Goal: Transaction & Acquisition: Purchase product/service

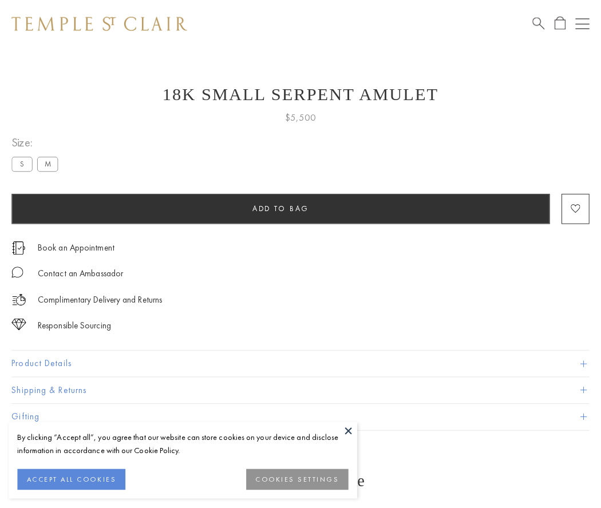
scroll to position [35, 0]
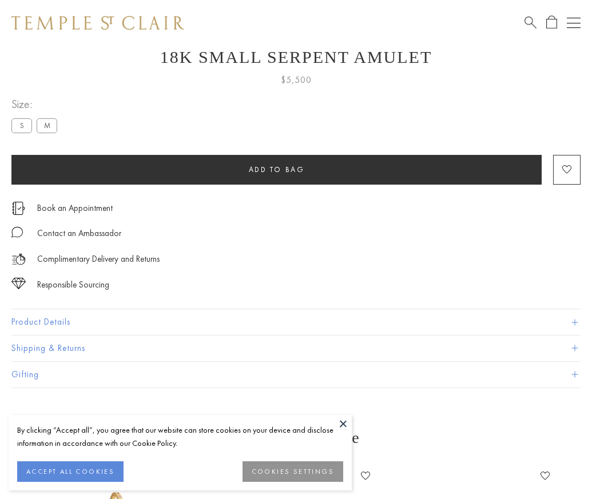
click at [276, 169] on span "Add to bag" at bounding box center [277, 170] width 56 height 10
